Goal: Task Accomplishment & Management: Use online tool/utility

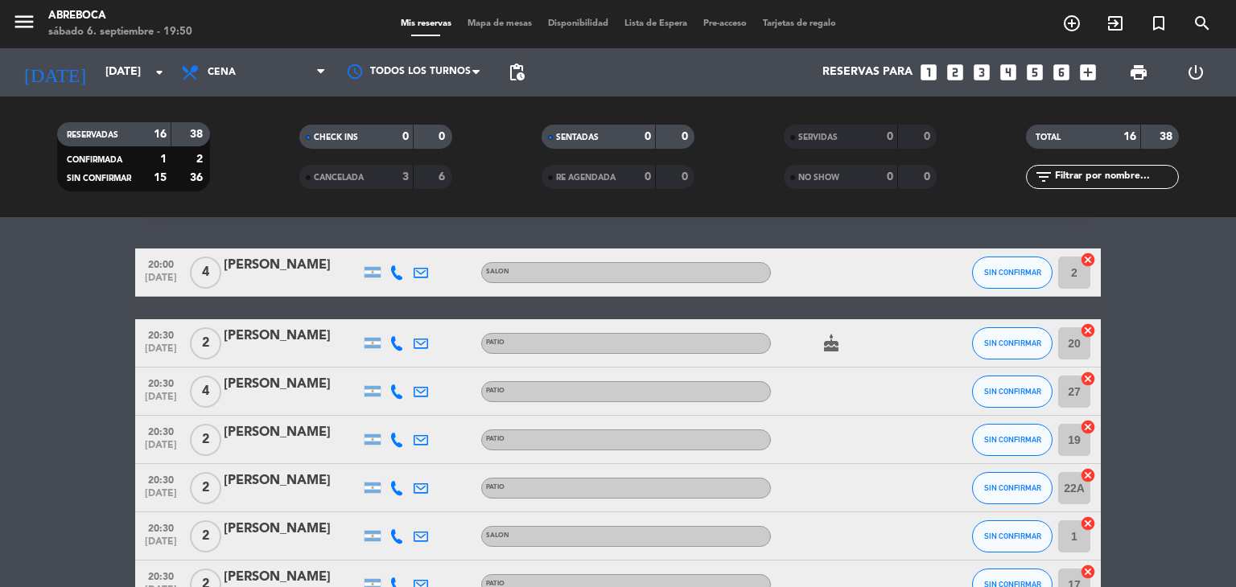
scroll to position [64, 0]
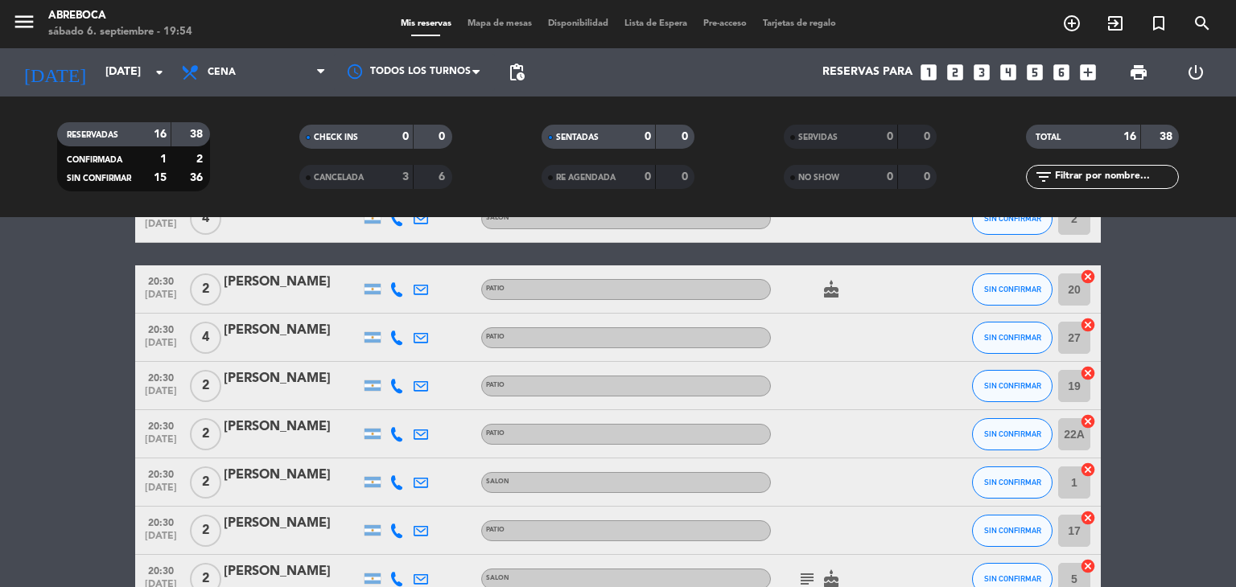
scroll to position [129, 0]
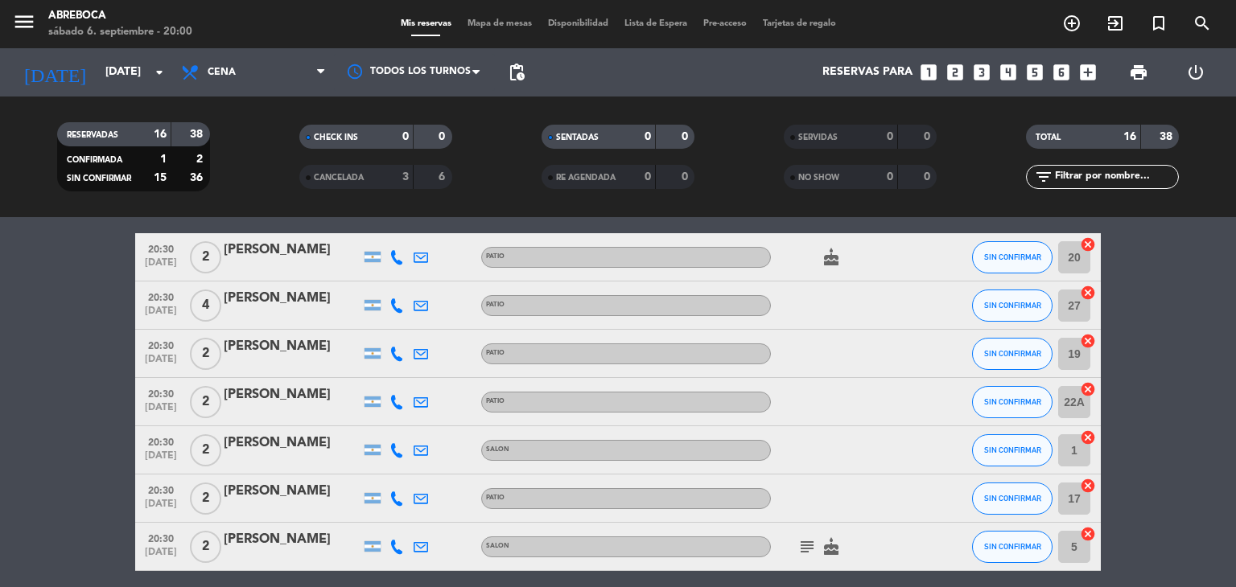
click at [1142, 449] on bookings-row "20:00 [DATE] 4 [PERSON_NAME] SALON SIN CONFIRMAR 2 cancel 20:30 [DATE] 2 [PERSO…" at bounding box center [618, 582] width 1236 height 840
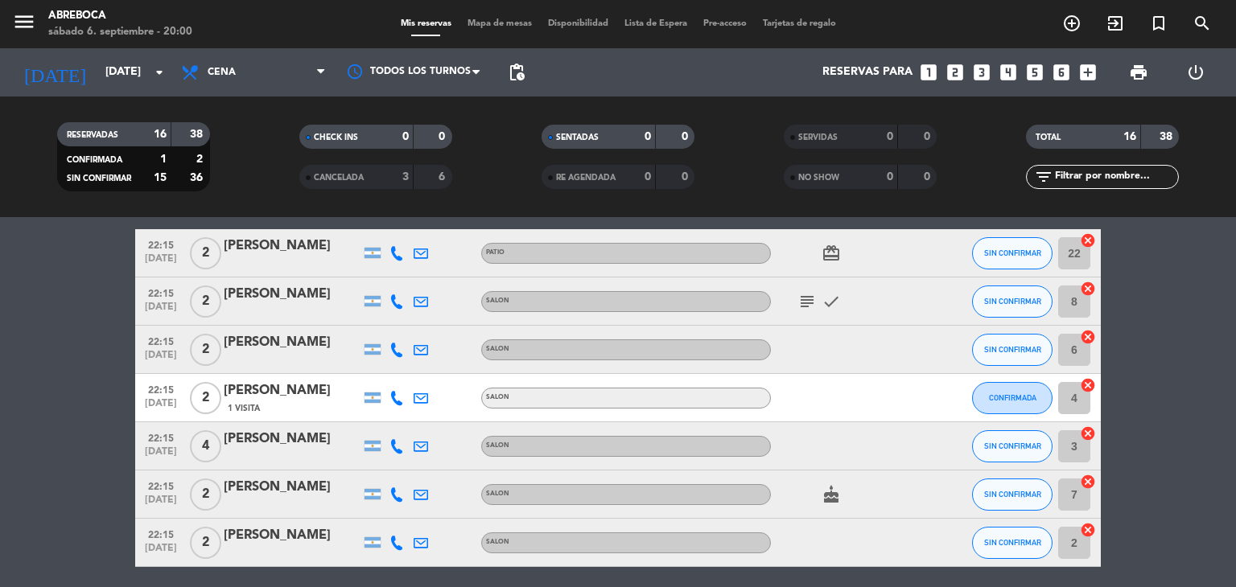
scroll to position [560, 0]
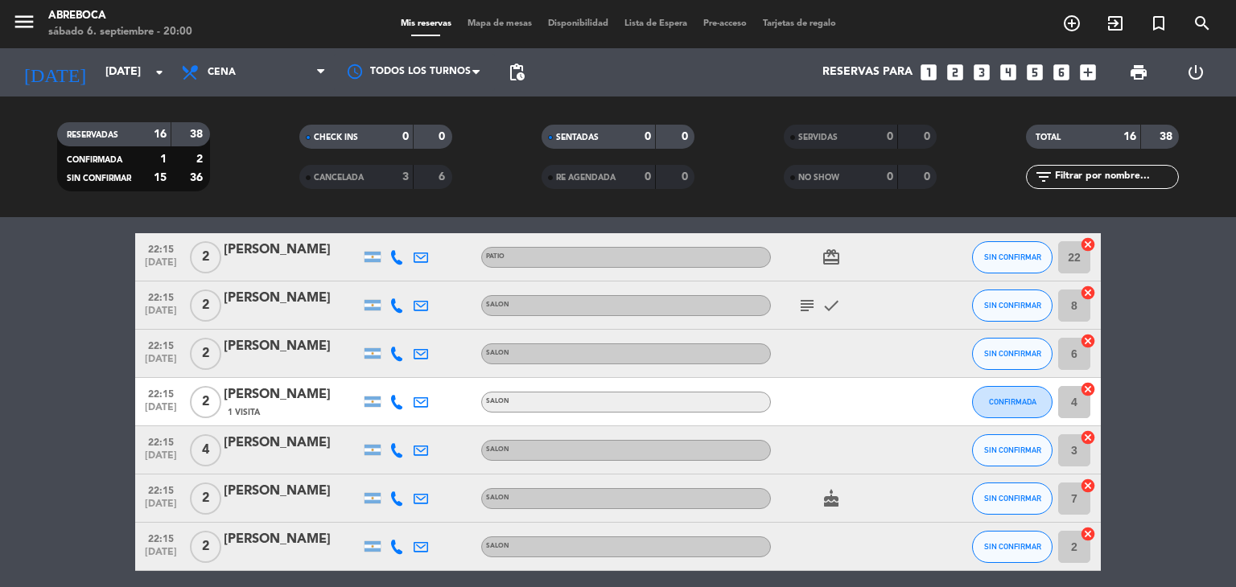
click at [1152, 288] on bookings-row "20:00 [DATE] 4 [PERSON_NAME] SALON SIN CONFIRMAR 2 cancel 20:30 [DATE] 2 [PERSO…" at bounding box center [618, 151] width 1236 height 840
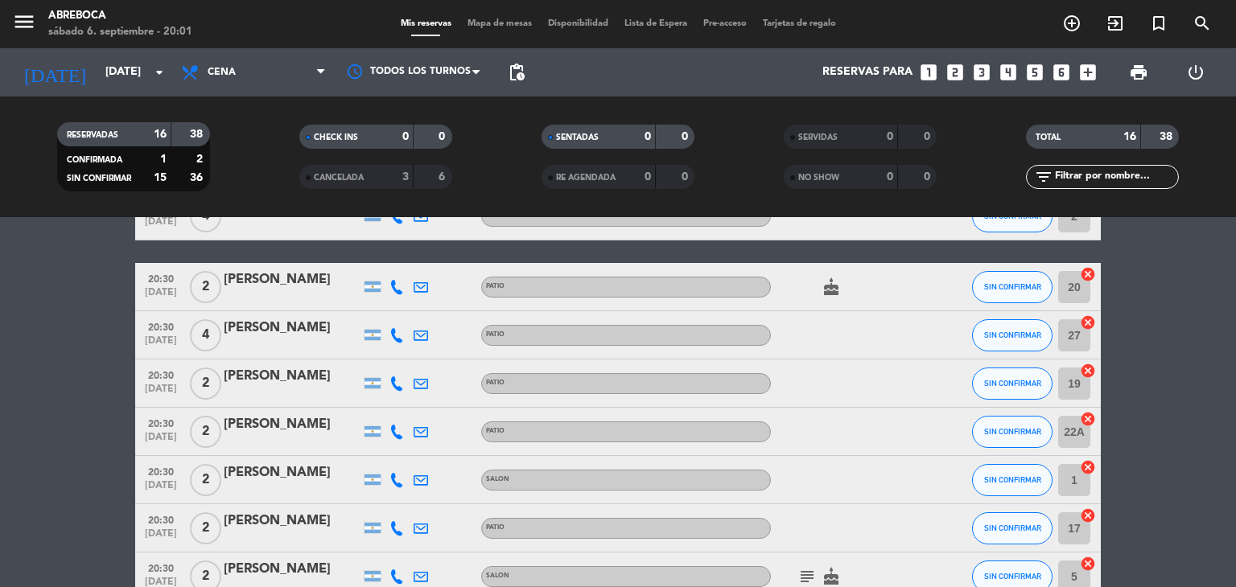
scroll to position [97, 0]
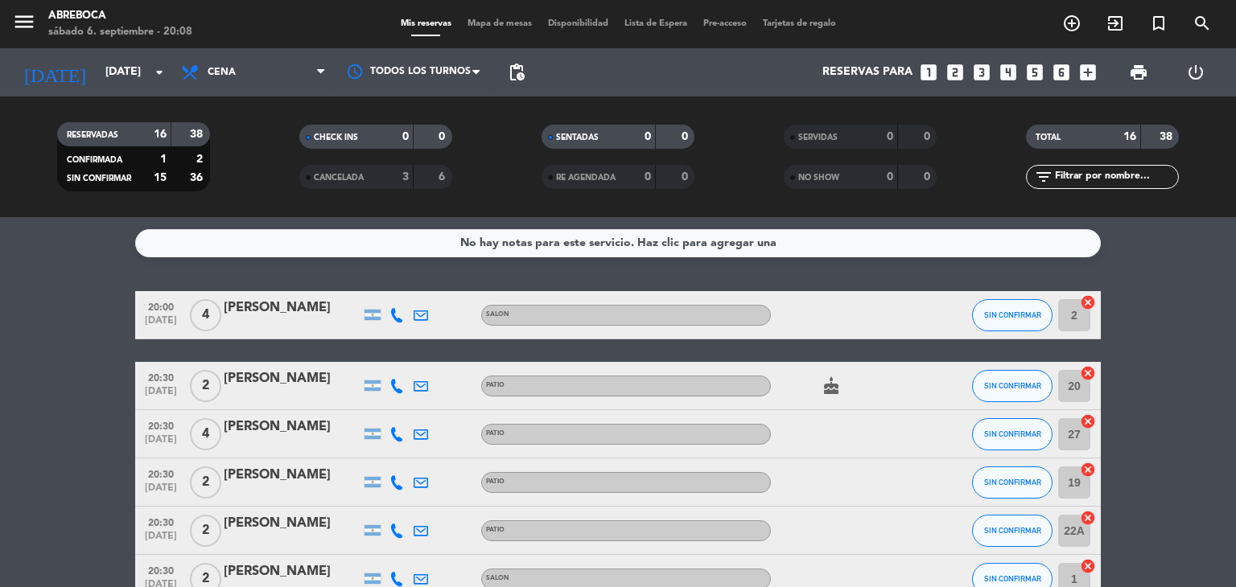
scroll to position [0, 0]
click at [1033, 314] on span "SIN CONFIRMAR" at bounding box center [1012, 314] width 57 height 9
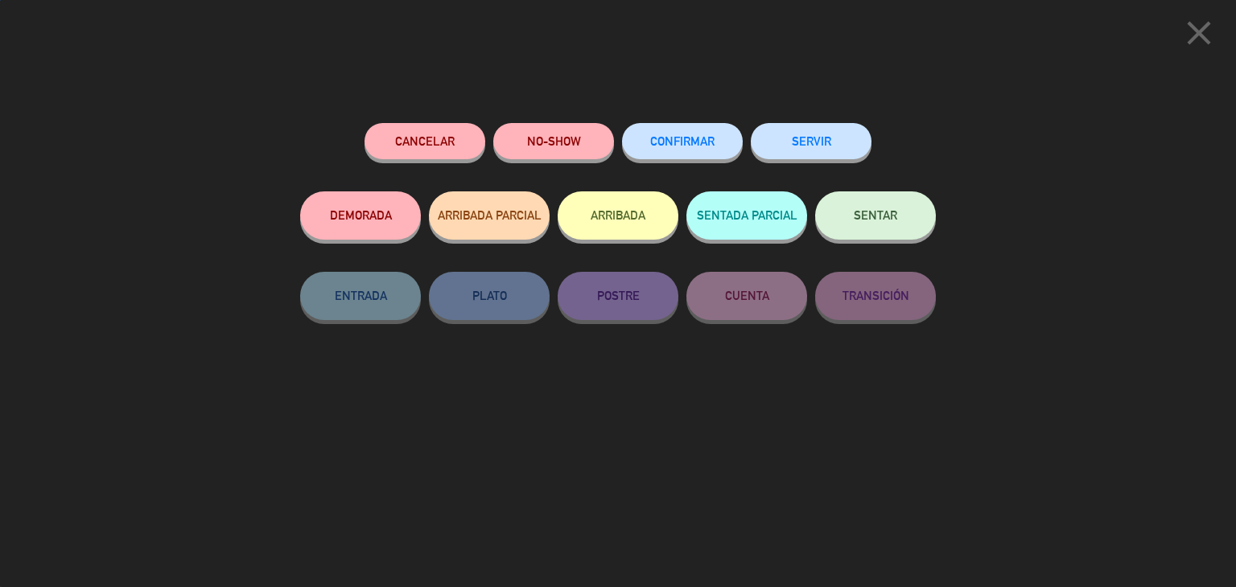
click at [809, 116] on div "Cancelar NO-SHOW CONFIRMAR SERVIR DEMORADA ARRIBADA PARCIAL ARRIBADA SENTADA PA…" at bounding box center [618, 349] width 658 height 475
click at [811, 142] on button "SERVIR" at bounding box center [810, 141] width 121 height 36
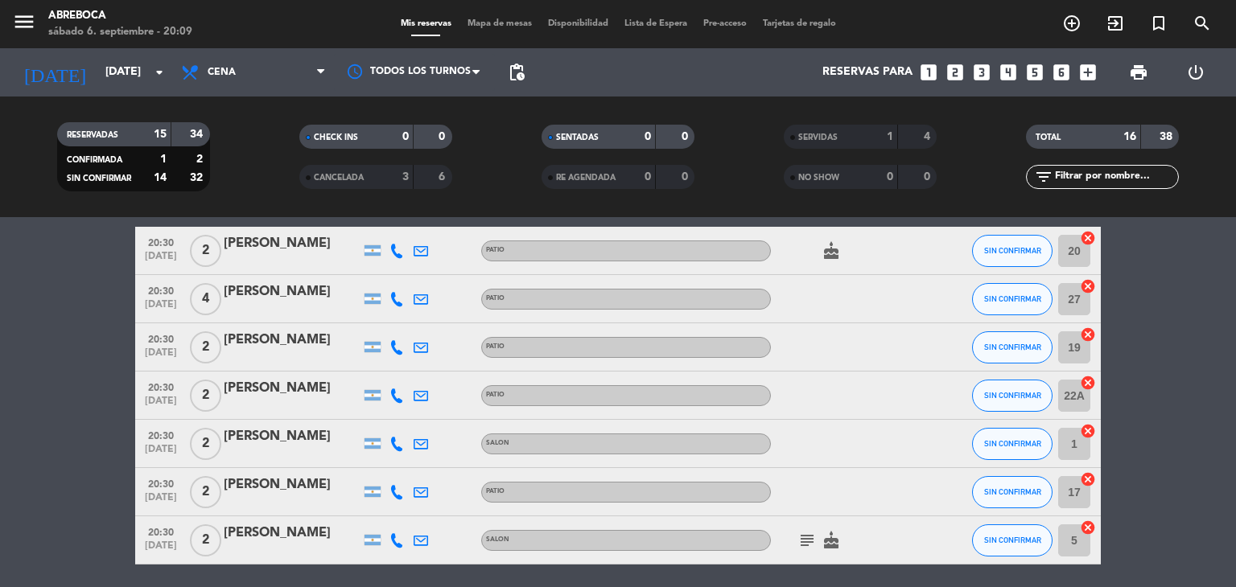
scroll to position [32, 0]
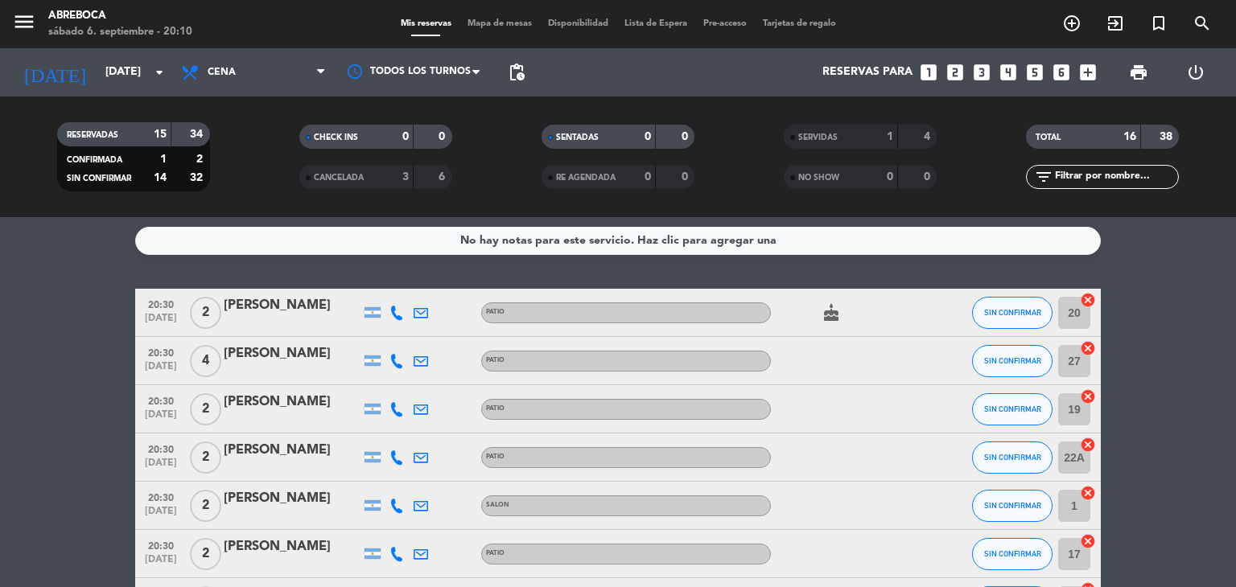
scroll to position [0, 0]
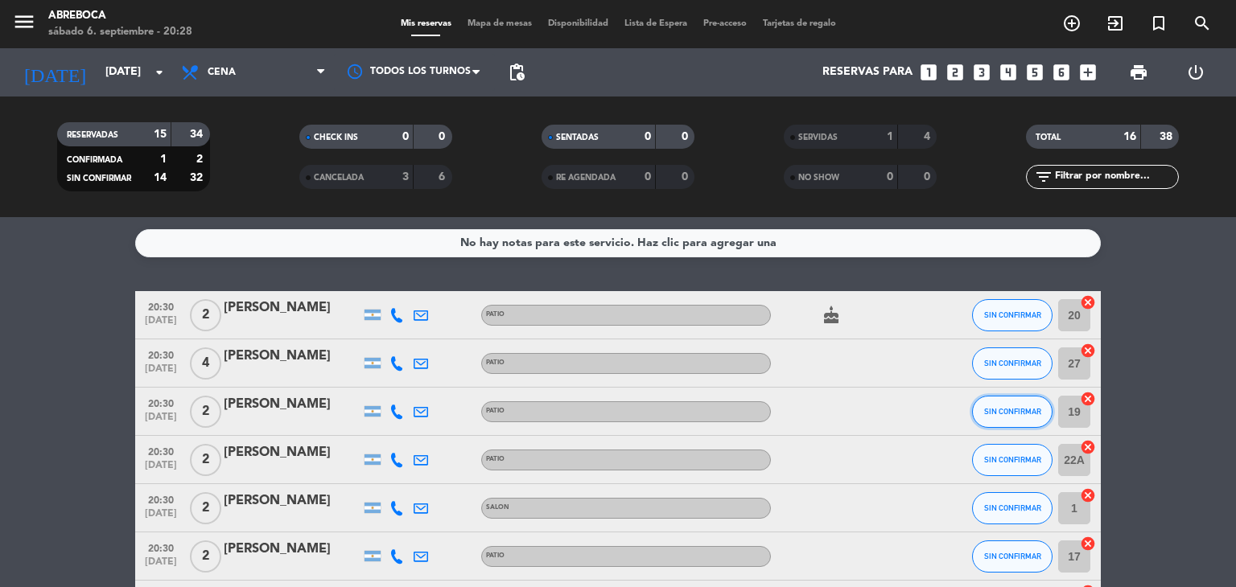
click at [1028, 422] on button "SIN CONFIRMAR" at bounding box center [1012, 412] width 80 height 32
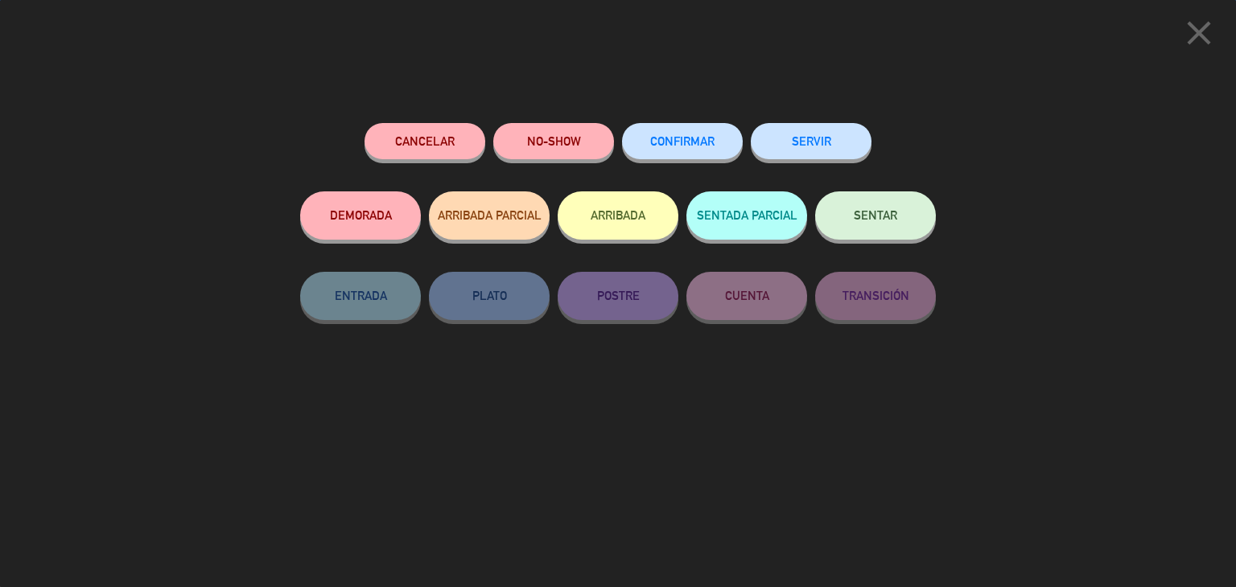
click at [833, 132] on button "SERVIR" at bounding box center [810, 141] width 121 height 36
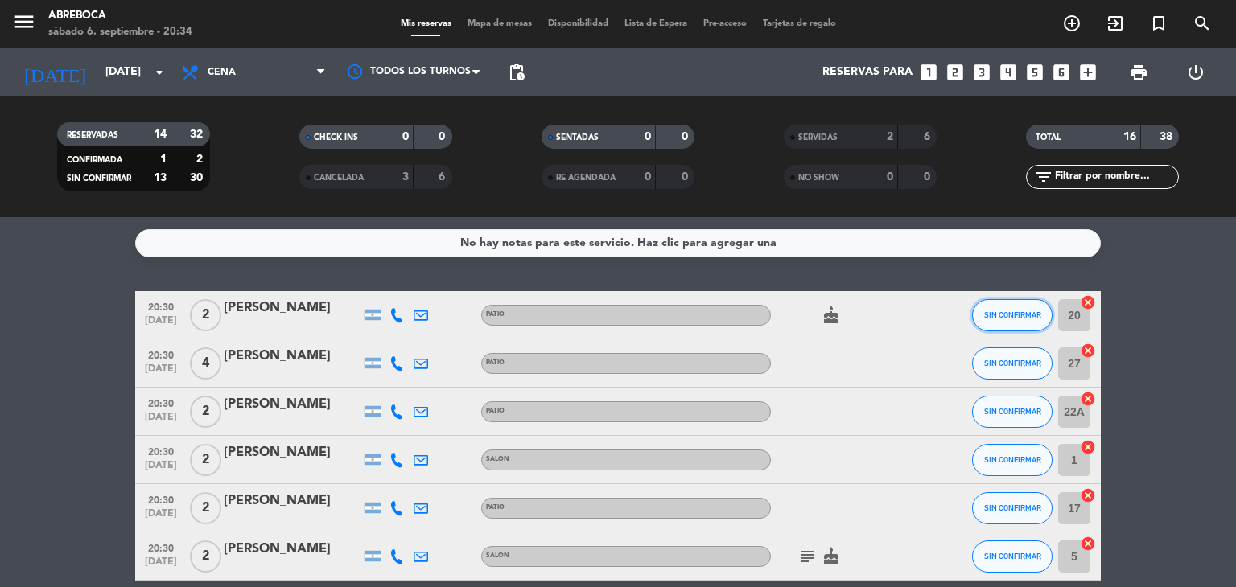
click at [1005, 310] on span "SIN CONFIRMAR" at bounding box center [1012, 314] width 57 height 9
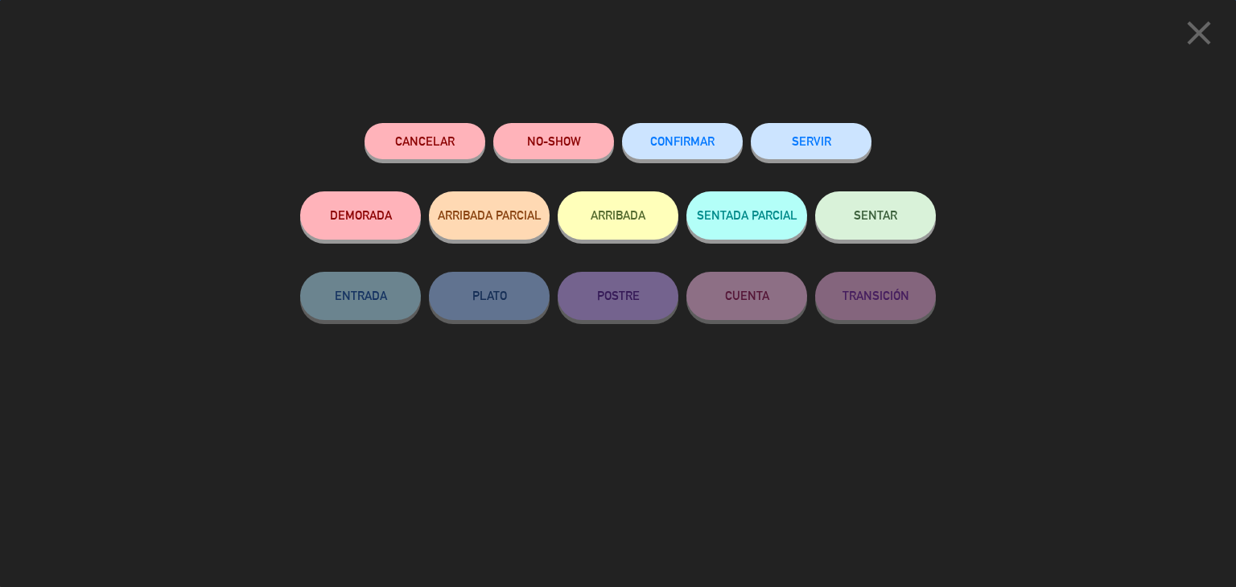
click at [843, 146] on button "SERVIR" at bounding box center [810, 141] width 121 height 36
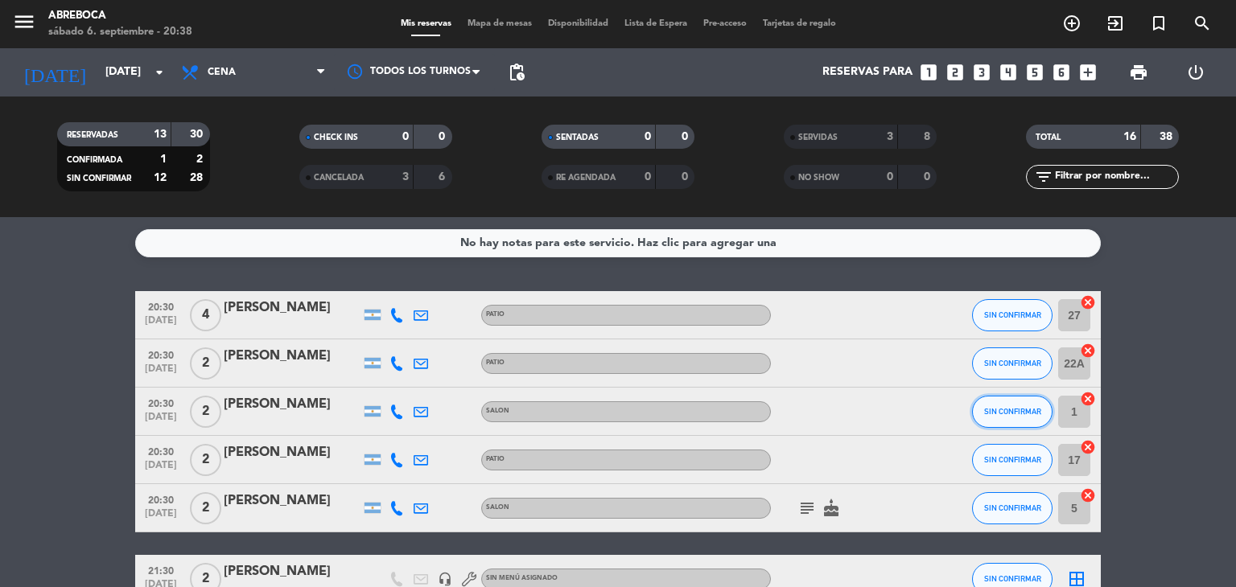
click at [1003, 417] on button "SIN CONFIRMAR" at bounding box center [1012, 412] width 80 height 32
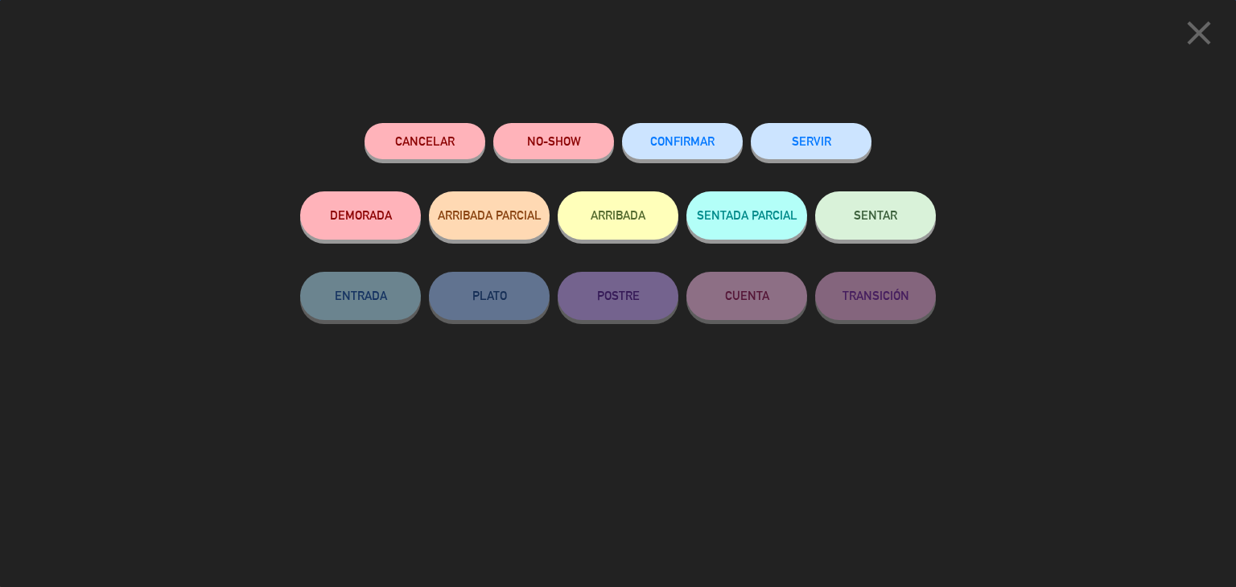
click at [844, 146] on button "SERVIR" at bounding box center [810, 141] width 121 height 36
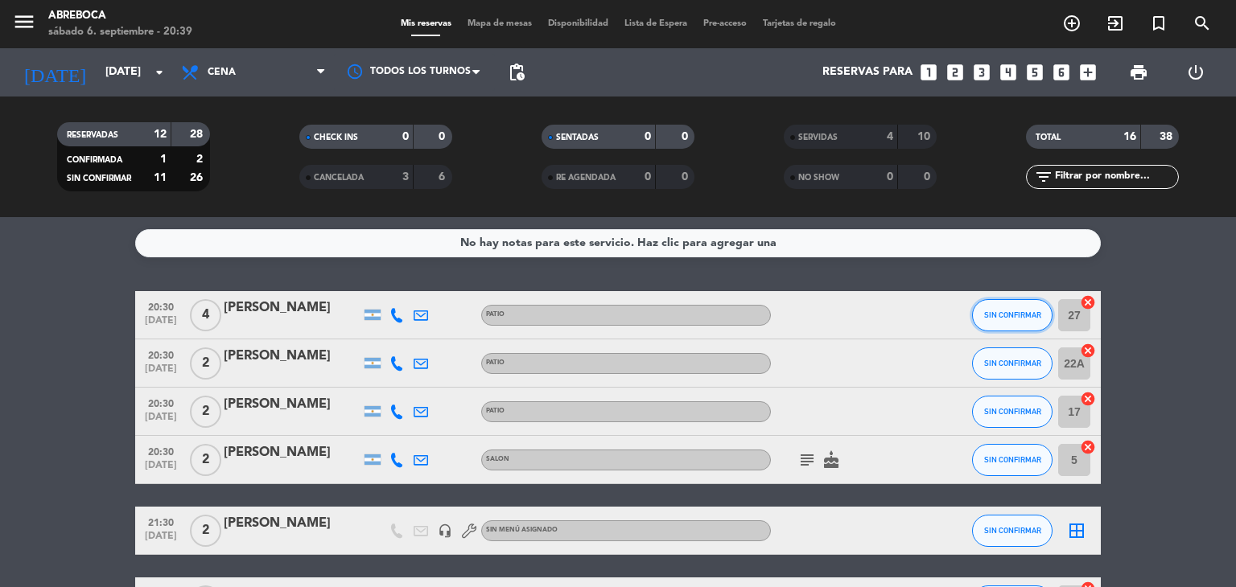
click at [997, 314] on span "SIN CONFIRMAR" at bounding box center [1012, 314] width 57 height 9
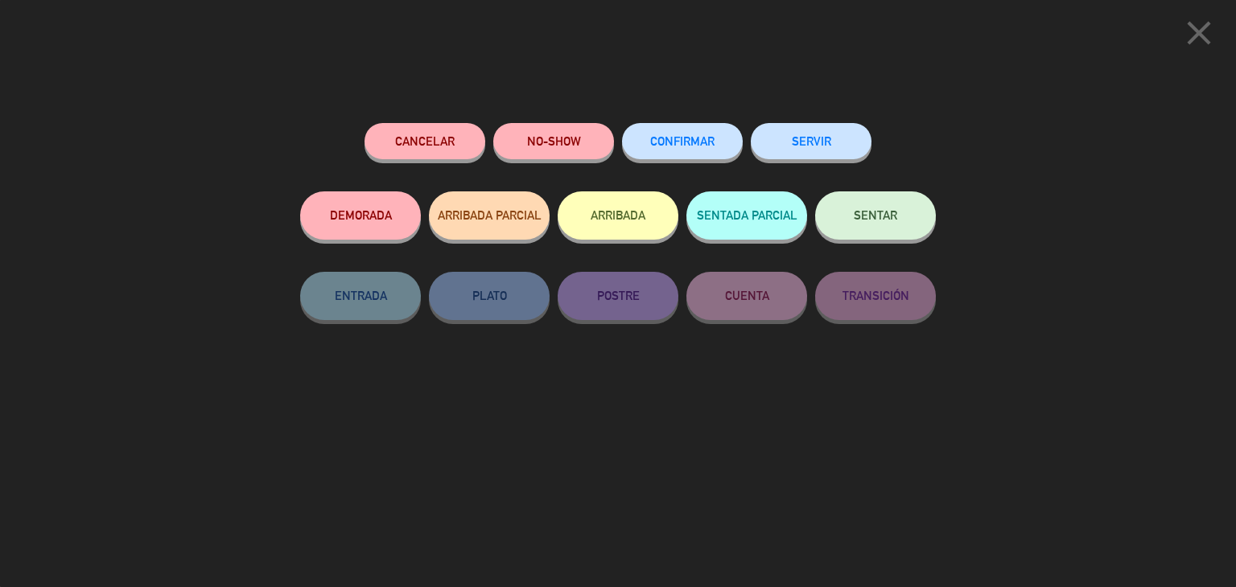
click at [818, 138] on button "SERVIR" at bounding box center [810, 141] width 121 height 36
